Goal: Task Accomplishment & Management: Complete application form

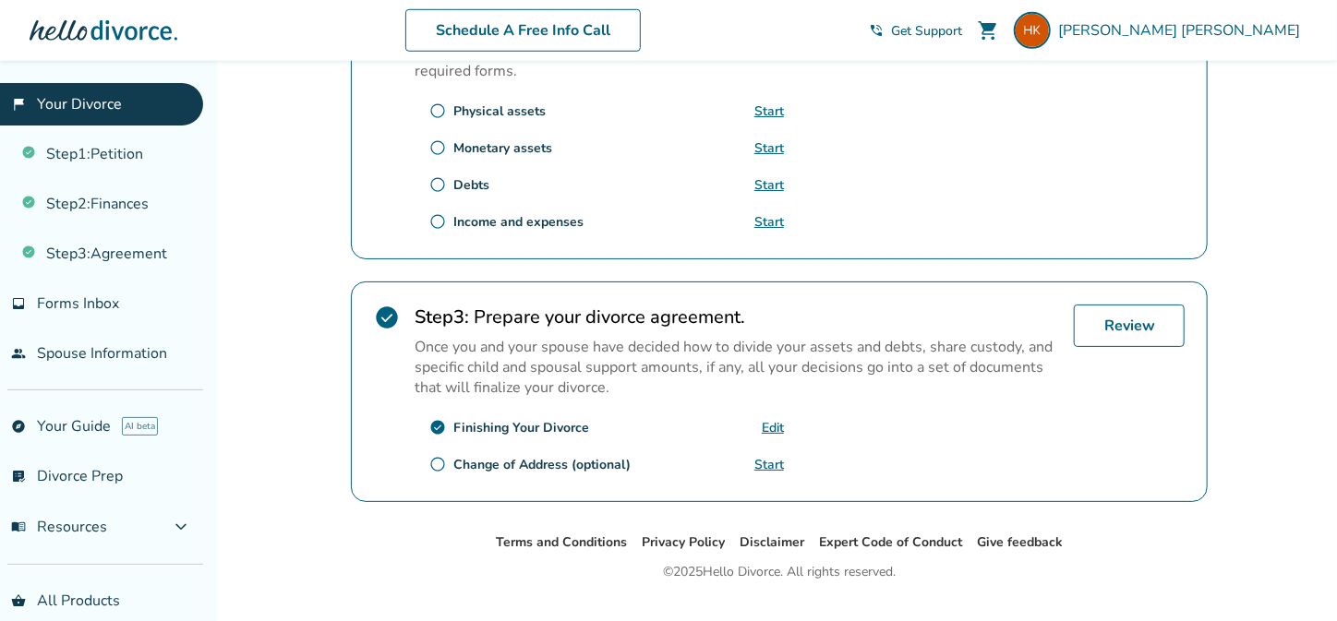
scroll to position [709, 0]
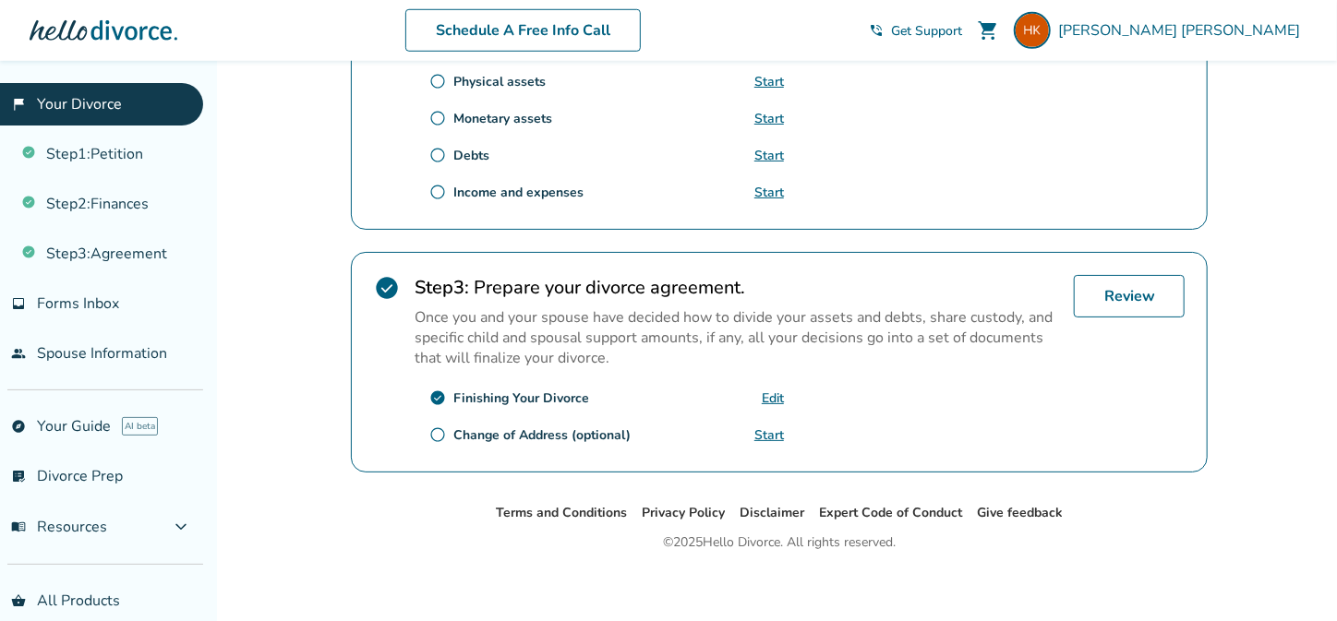
click at [778, 392] on link "Edit" at bounding box center [773, 399] width 22 height 18
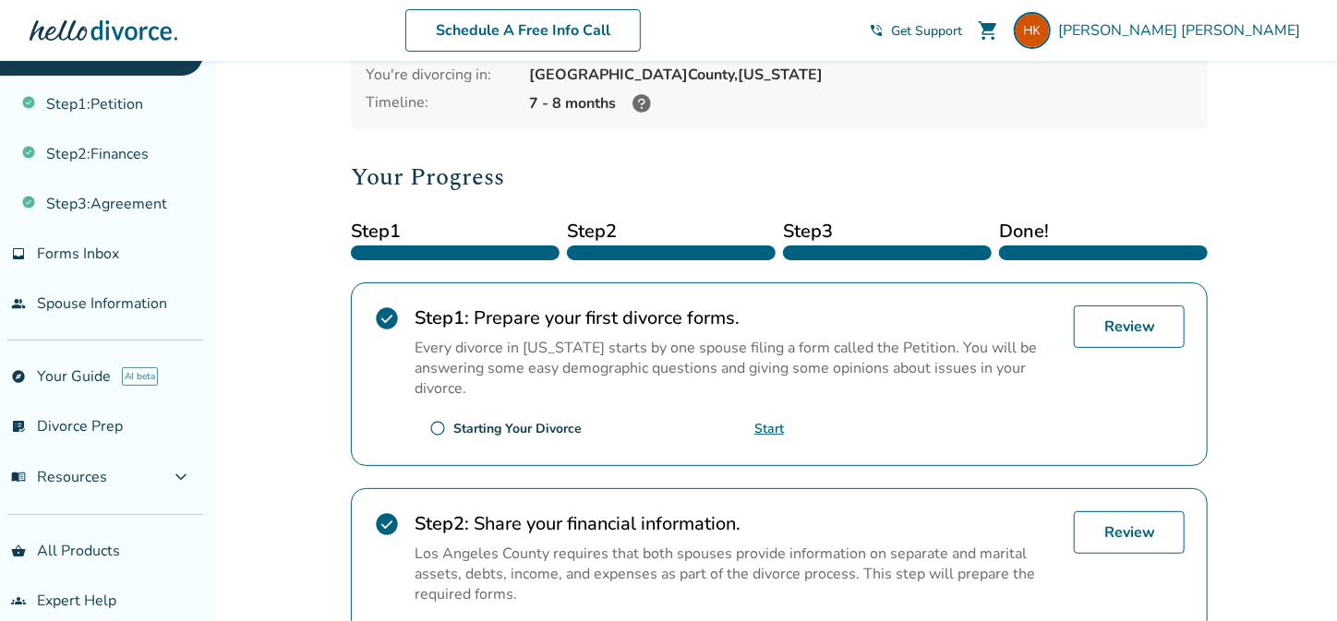
scroll to position [66, 0]
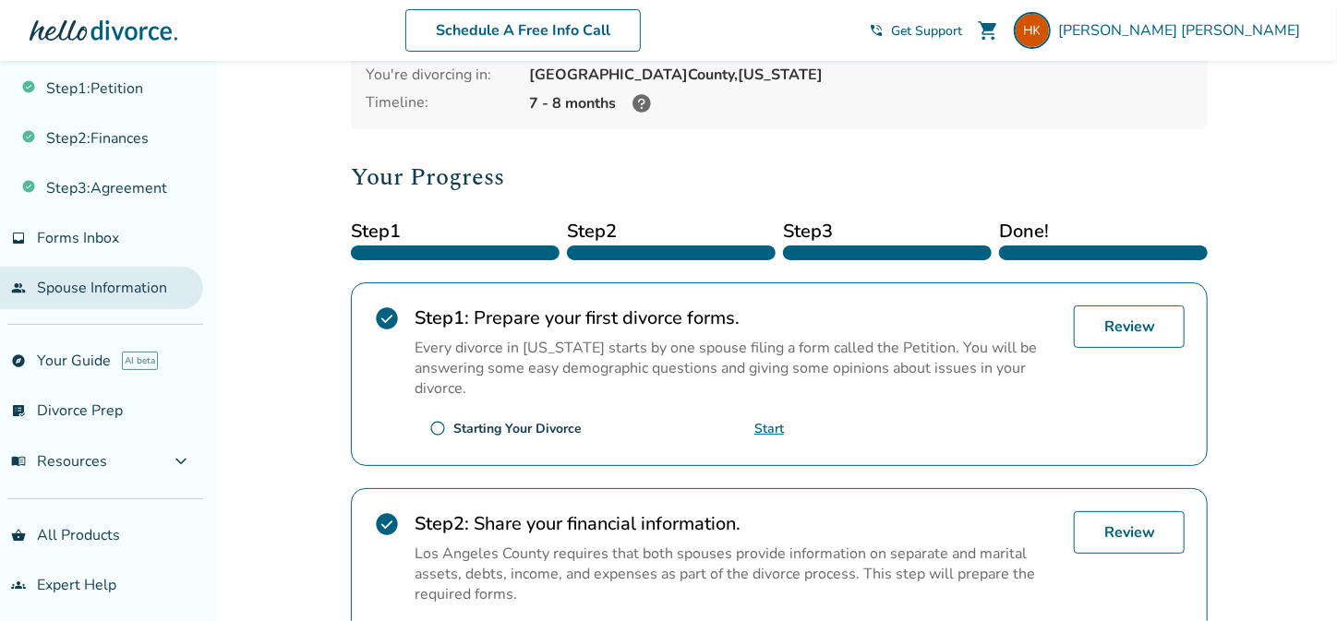
click at [121, 295] on link "people Spouse Information" at bounding box center [101, 288] width 203 height 42
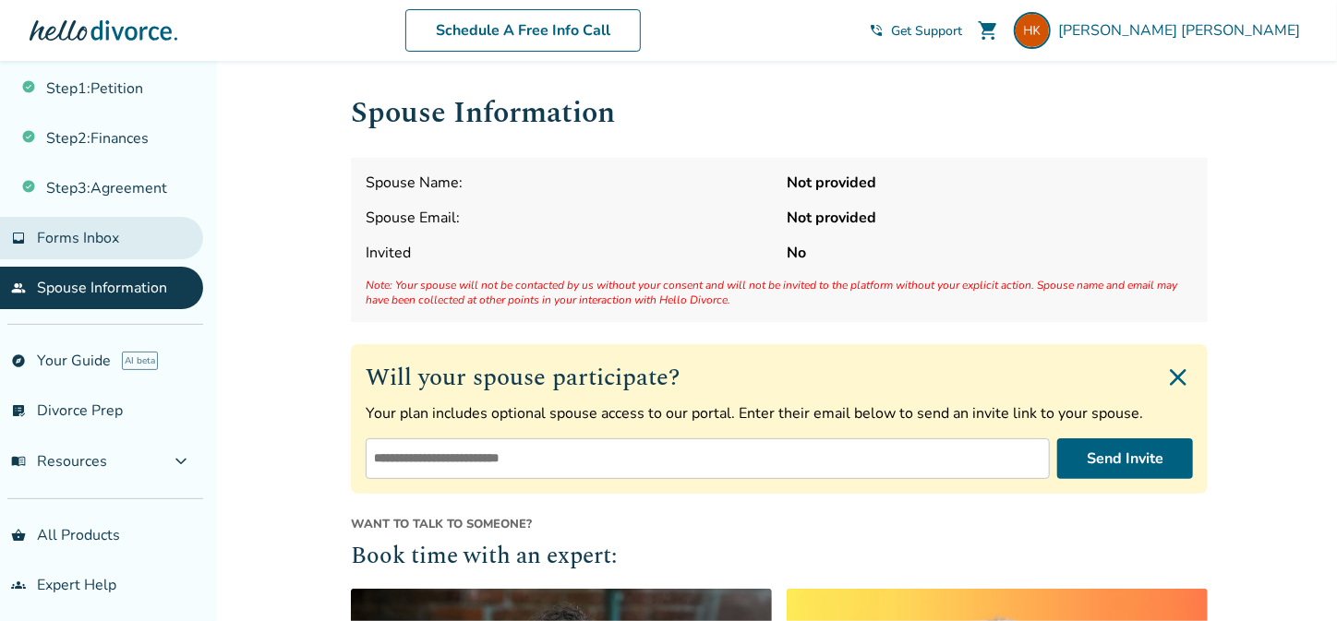
click at [81, 234] on span "Forms Inbox" at bounding box center [78, 238] width 82 height 20
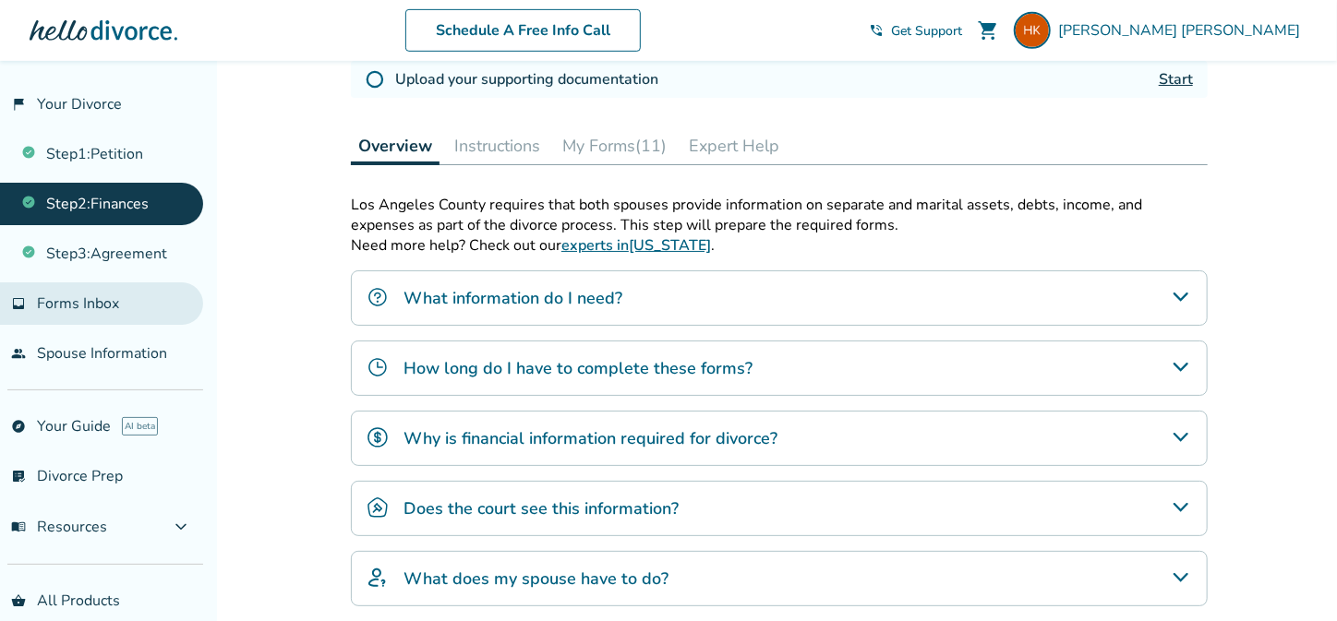
scroll to position [369, 0]
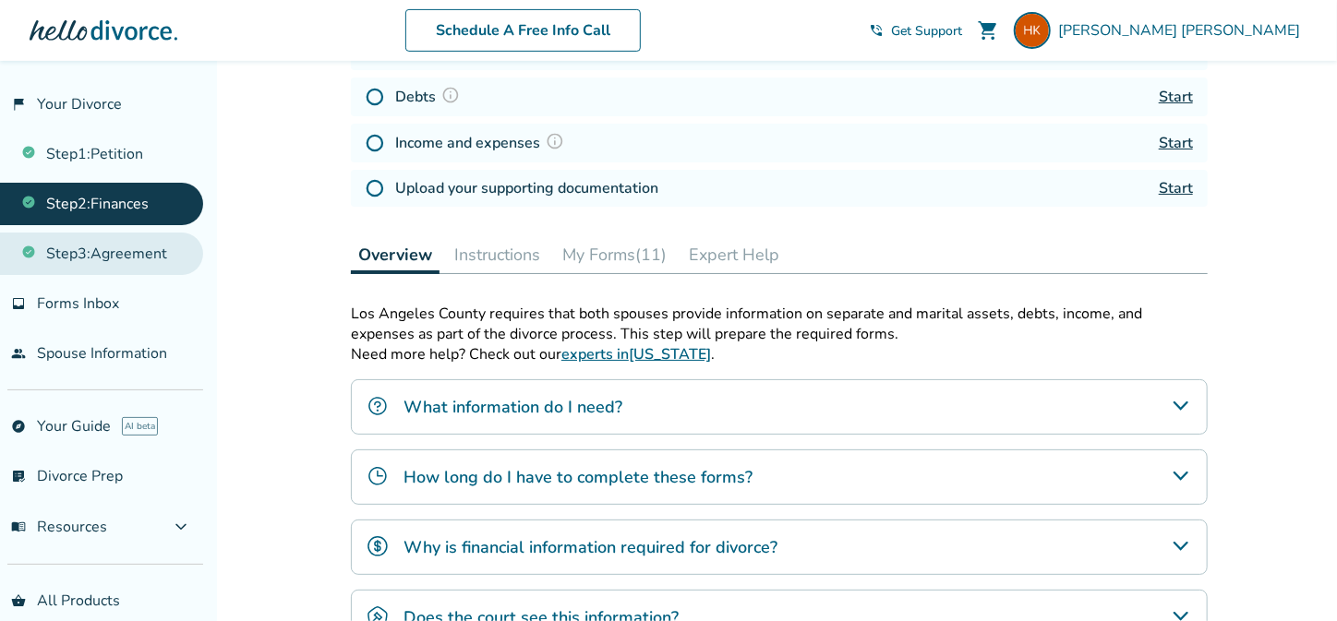
click at [141, 251] on link "Step 3 : Agreement" at bounding box center [101, 254] width 203 height 42
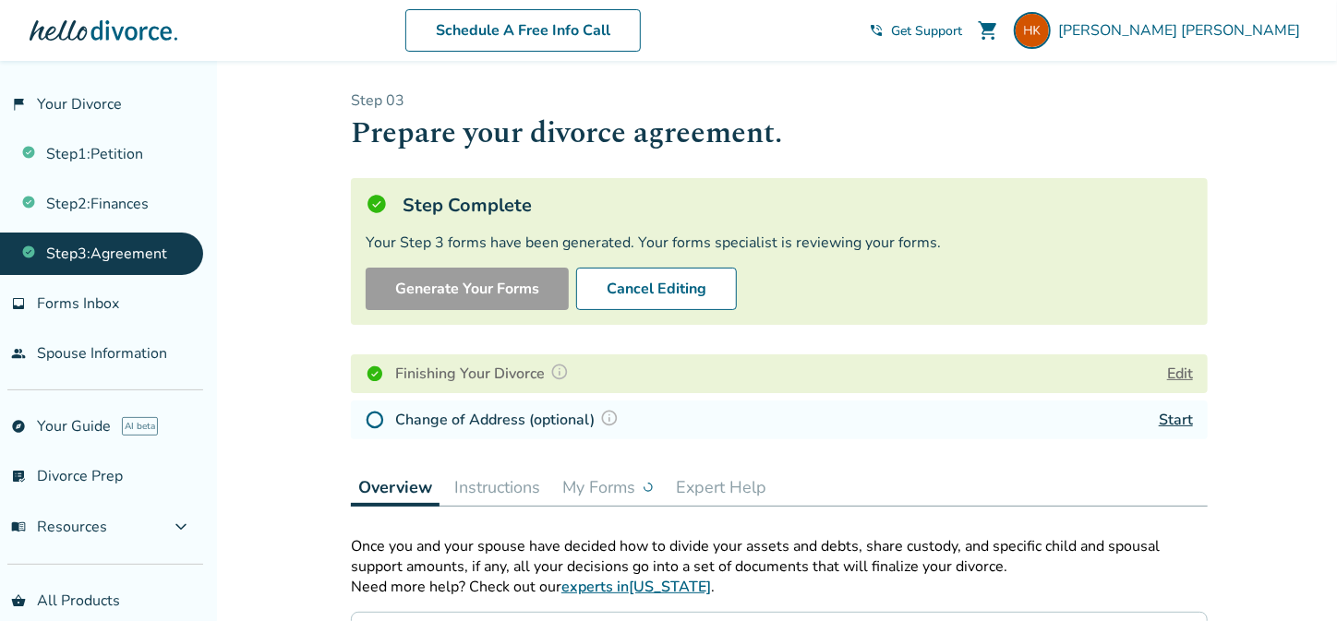
scroll to position [185, 0]
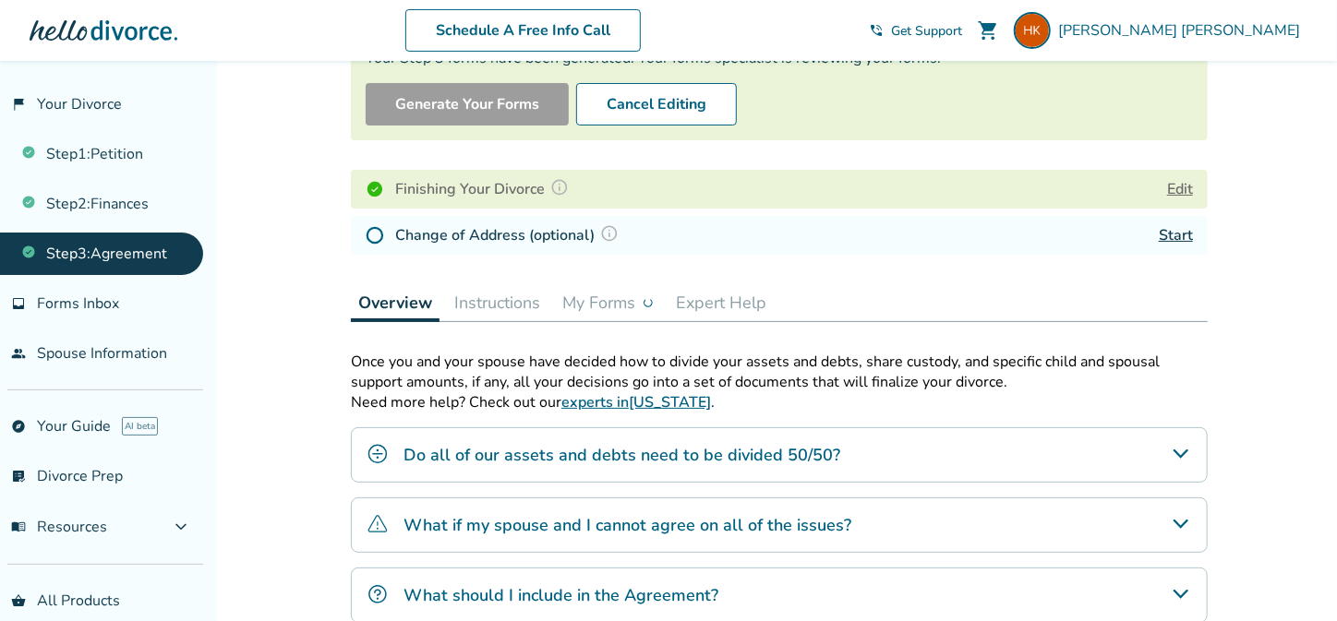
click at [623, 305] on button "My Forms" at bounding box center [608, 302] width 106 height 37
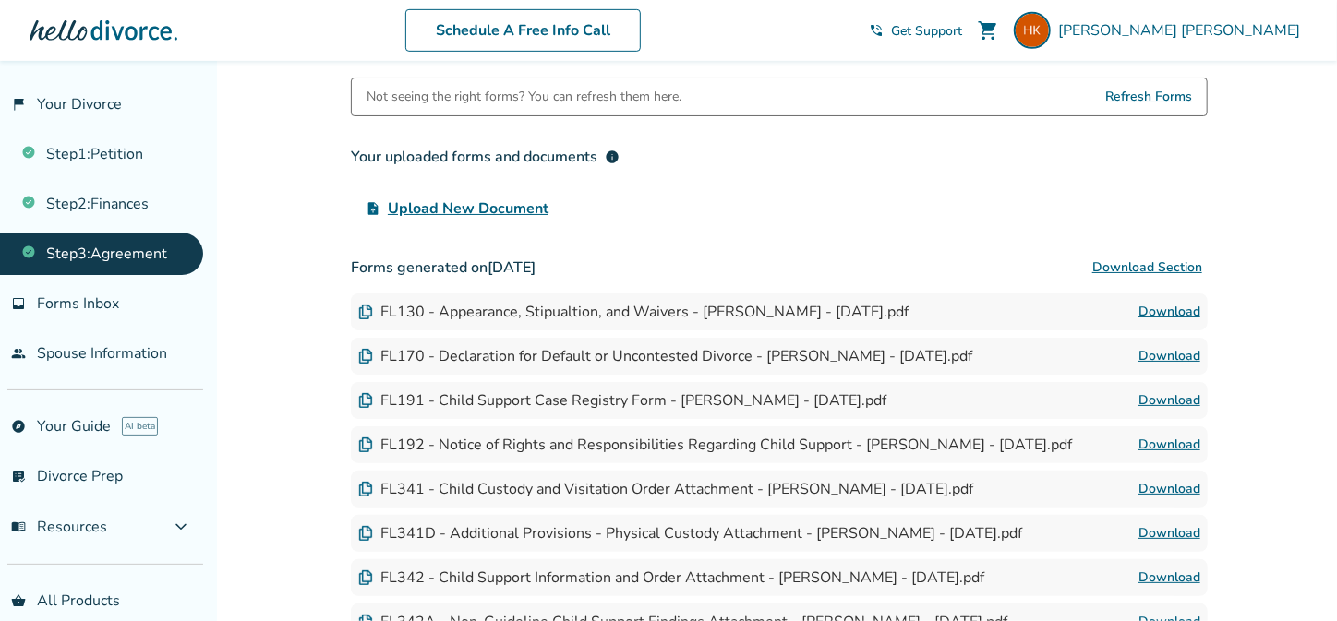
scroll to position [461, 0]
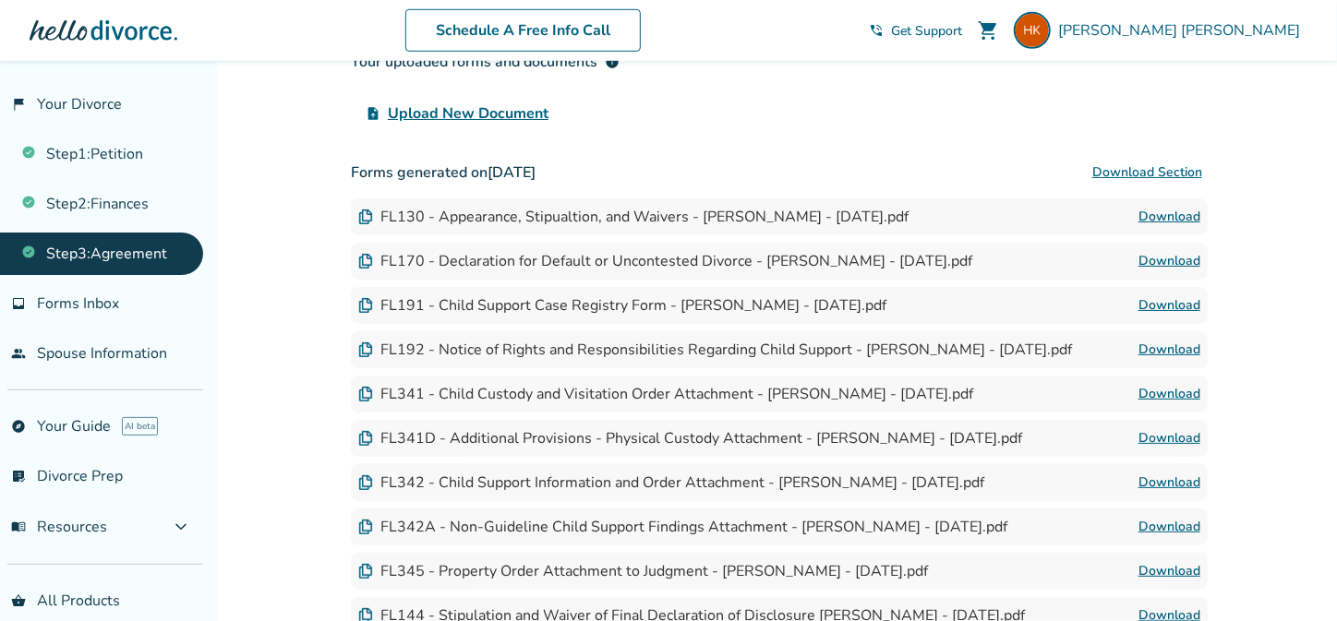
scroll to position [369, 0]
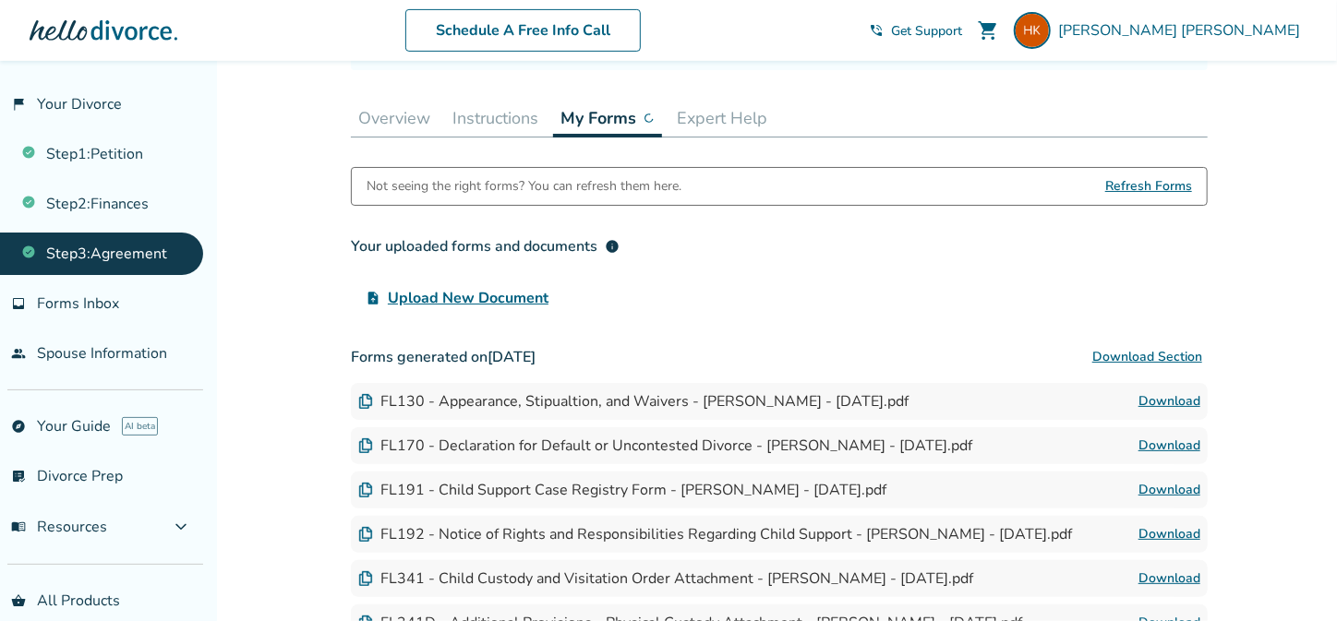
click at [1175, 352] on button "Download Section" at bounding box center [1146, 357] width 121 height 37
